Goal: Task Accomplishment & Management: Use online tool/utility

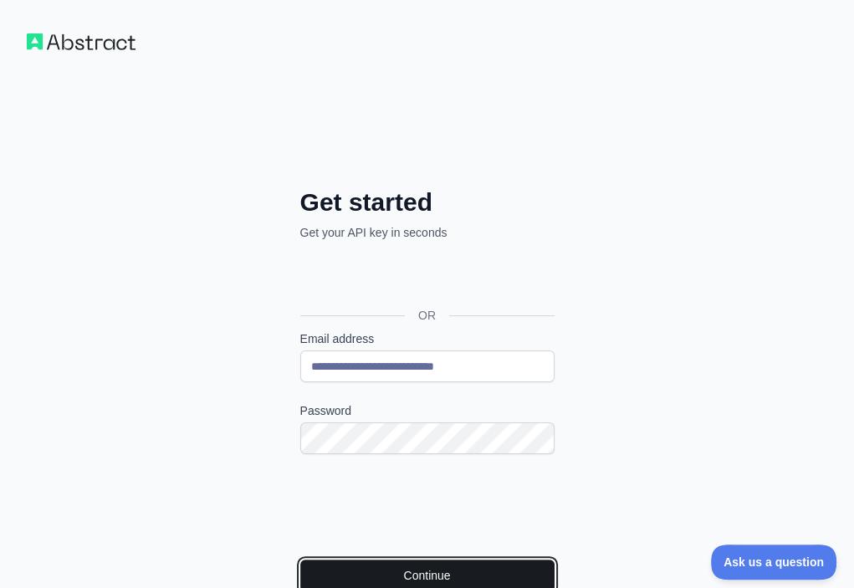
click at [322, 560] on button "Continue" at bounding box center [427, 576] width 254 height 32
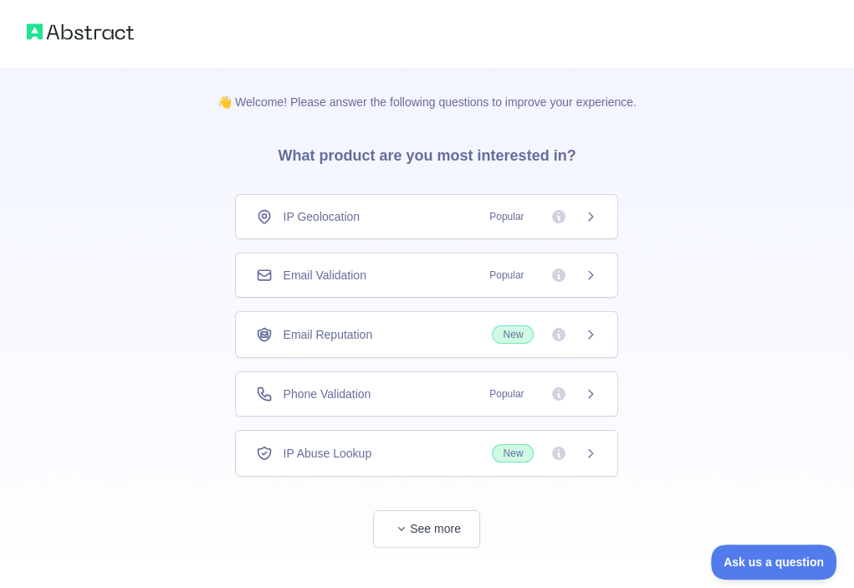
click at [427, 275] on div "Email Validation Popular" at bounding box center [426, 275] width 341 height 17
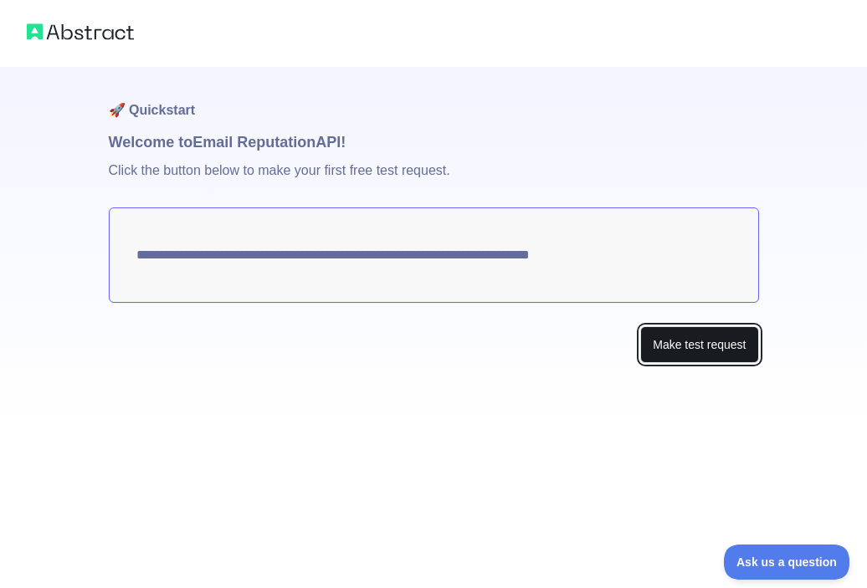
click at [665, 336] on button "Make test request" at bounding box center [699, 345] width 118 height 38
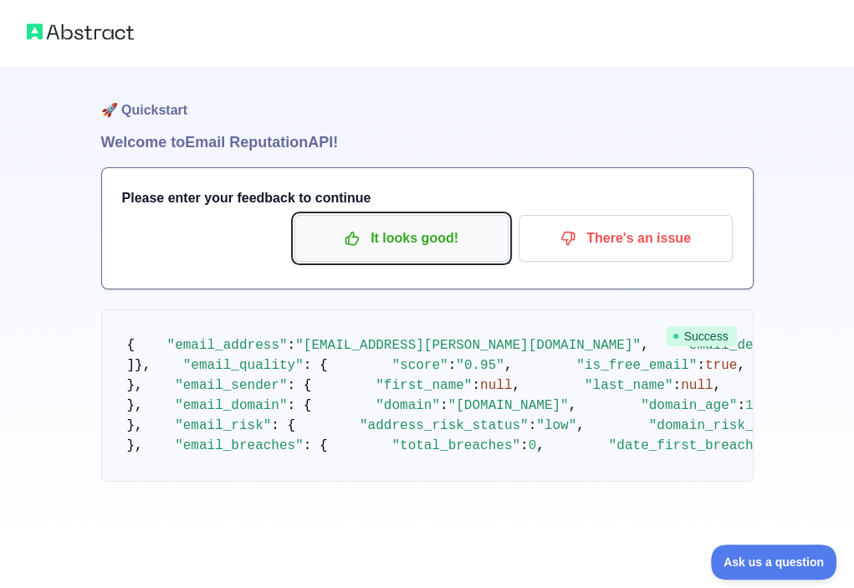
click at [406, 244] on p "It looks good!" at bounding box center [401, 238] width 189 height 28
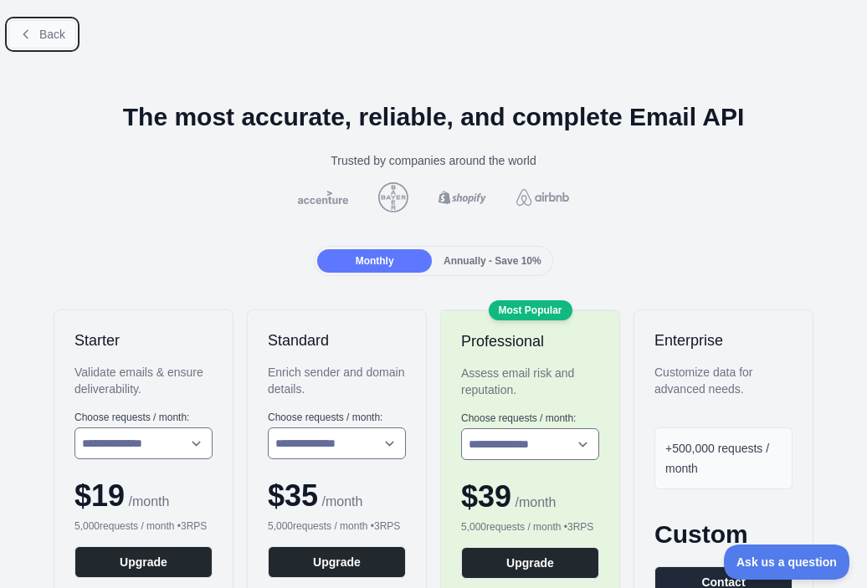
click at [54, 30] on span "Back" at bounding box center [52, 34] width 26 height 13
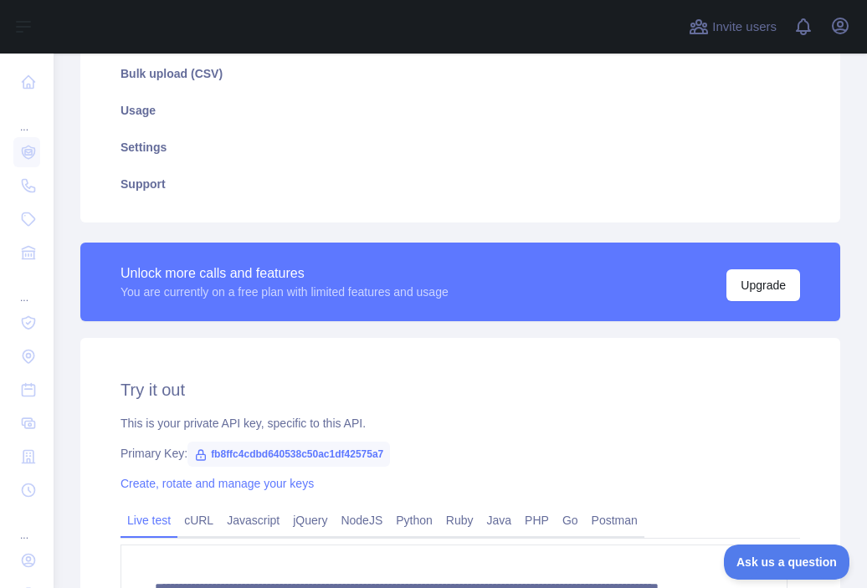
scroll to position [375, 0]
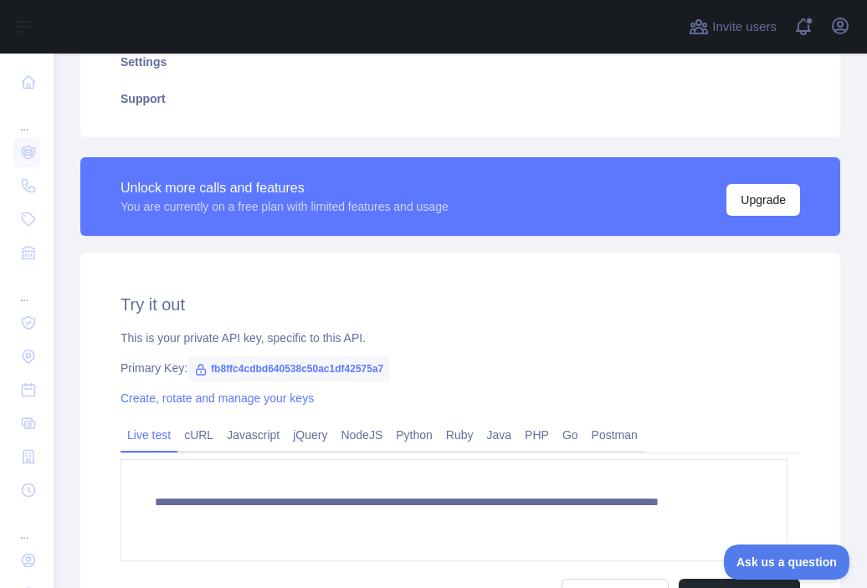
click at [295, 371] on span "fb8ffc4cdbd640538c50ac1df42575a7" at bounding box center [288, 368] width 202 height 25
copy span "fb8ffc4cdbd640538c50ac1df42575a7"
